Goal: Register for event/course

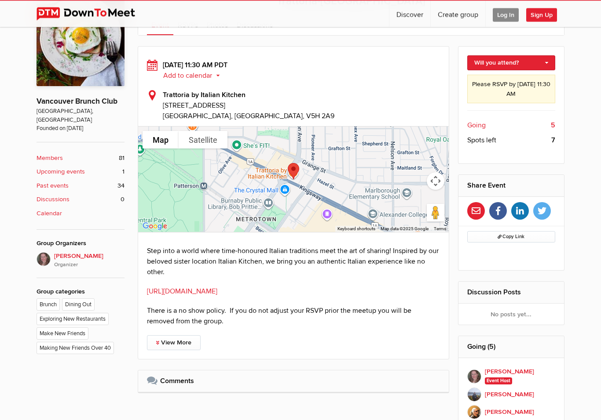
scroll to position [229, 0]
click at [202, 295] on link "[URL][DOMAIN_NAME]" at bounding box center [182, 291] width 70 height 9
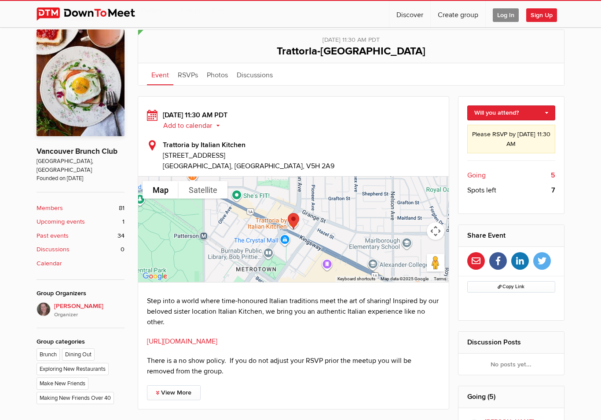
scroll to position [224, 0]
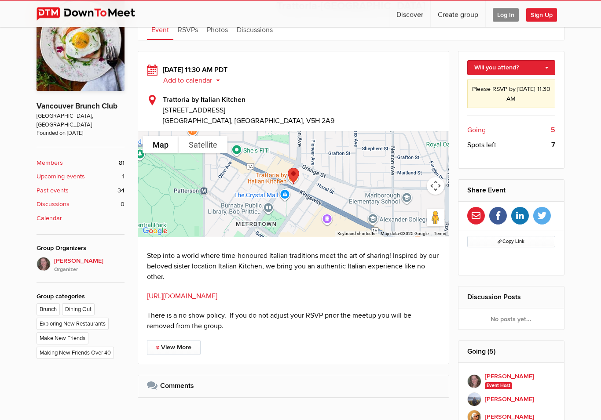
click at [239, 289] on div "Step into a world where time-honoured Italian traditions meet the art of sharin…" at bounding box center [293, 291] width 293 height 81
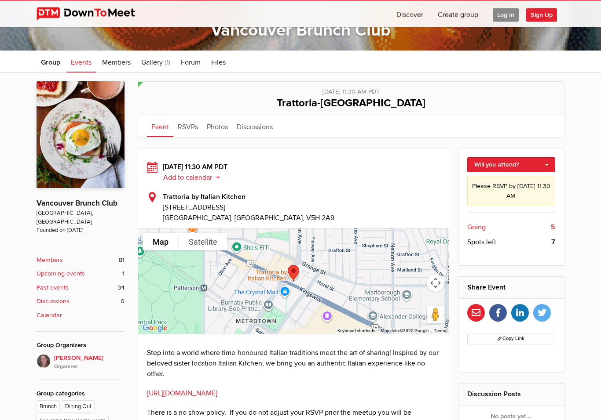
scroll to position [127, 0]
click at [504, 165] on link "Will you attend?" at bounding box center [511, 164] width 88 height 15
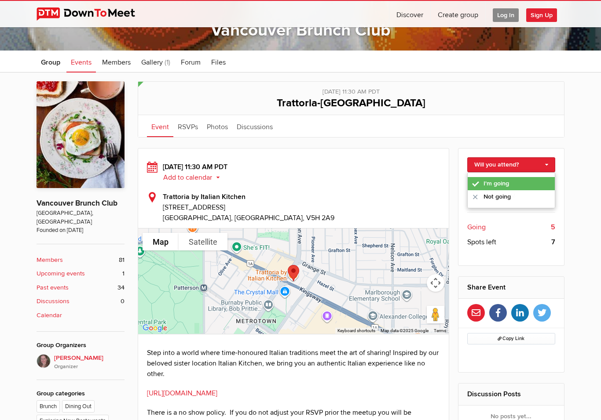
click at [497, 181] on link "I'm going" at bounding box center [512, 183] width 88 height 13
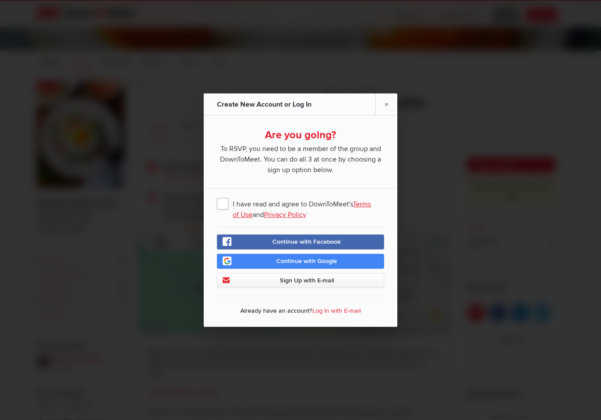
click at [227, 206] on span "I have read and agree to DownToMeet's Terms of Use and Privacy Policy" at bounding box center [300, 204] width 167 height 16
click at [0, 0] on input "I have read and agree to DownToMeet's Terms of Use and Privacy Policy" at bounding box center [0, 0] width 0 height 0
click at [383, 107] on link "×" at bounding box center [386, 105] width 22 height 22
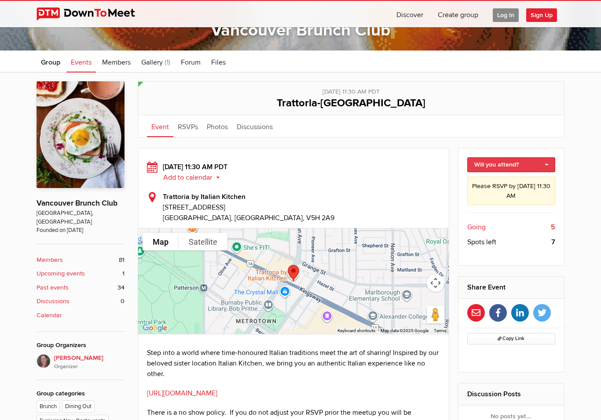
click at [512, 165] on link "Will you attend?" at bounding box center [511, 164] width 88 height 15
click at [500, 184] on link "I'm going" at bounding box center [512, 179] width 88 height 13
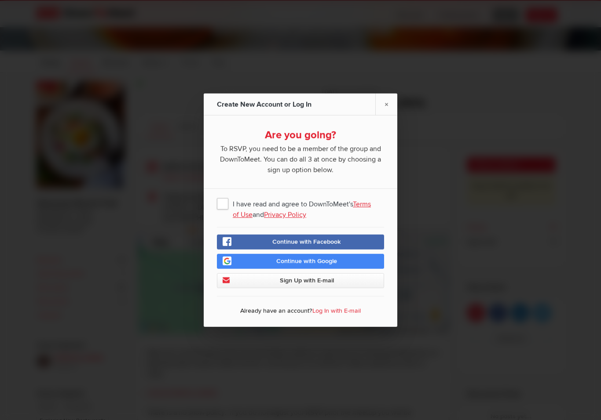
click at [309, 285] on span "Sign Up with E-mail" at bounding box center [307, 280] width 54 height 7
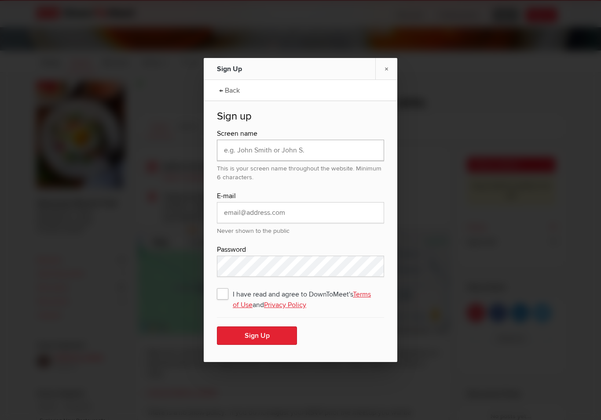
click at [250, 156] on input "text" at bounding box center [300, 150] width 167 height 21
click at [386, 69] on link "×" at bounding box center [386, 69] width 22 height 22
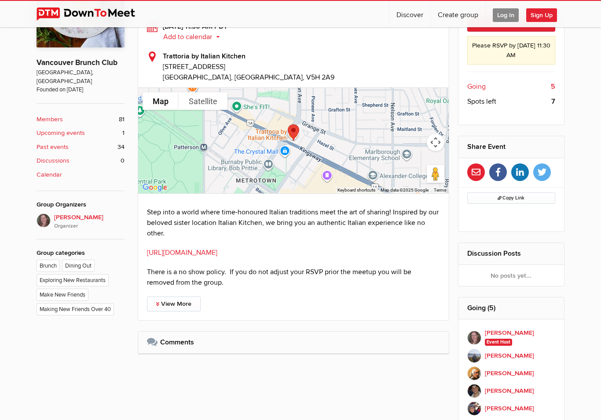
scroll to position [269, 0]
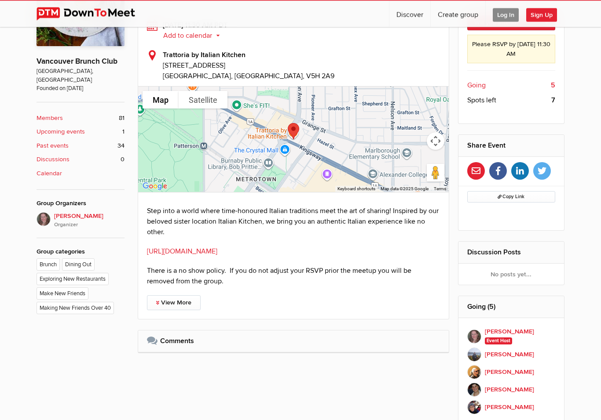
click at [507, 14] on span "Log In" at bounding box center [506, 15] width 26 height 14
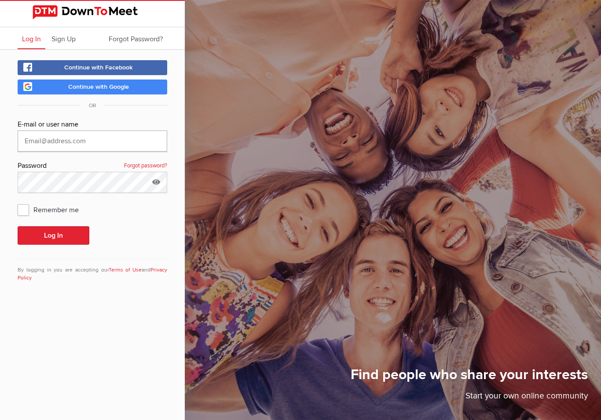
click at [104, 132] on input "text" at bounding box center [93, 141] width 150 height 21
type input "Hotbreadmp@yahoo.ca"
click at [25, 208] on span "Remember me" at bounding box center [53, 210] width 70 height 16
click at [18, 202] on input "Remember me" at bounding box center [17, 201] width 0 height 0
checkbox input "true"
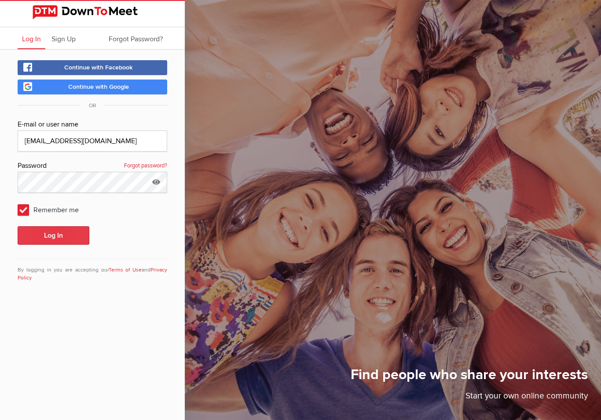
click at [59, 230] on button "Log In" at bounding box center [54, 236] width 72 height 18
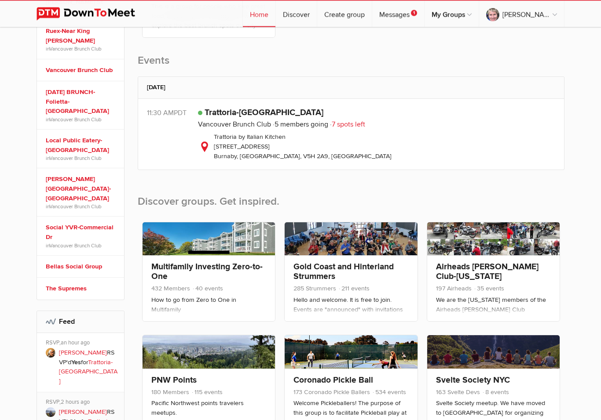
scroll to position [257, 0]
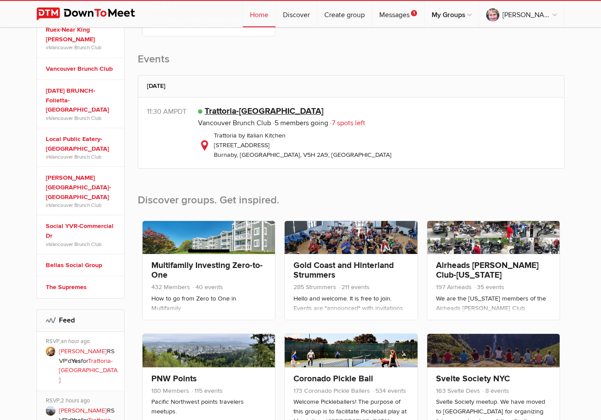
click at [234, 114] on link "Trattoria-[GEOGRAPHIC_DATA]" at bounding box center [264, 111] width 119 height 11
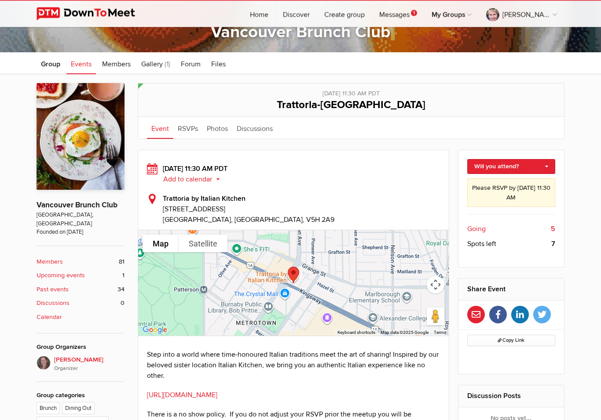
scroll to position [125, 0]
